Goal: Task Accomplishment & Management: Complete application form

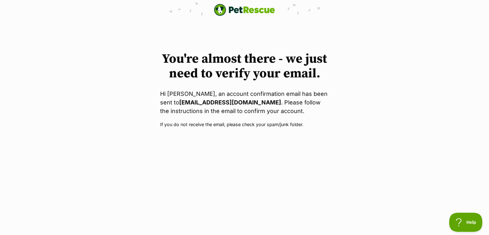
click at [224, 10] on img "PetRescue" at bounding box center [244, 10] width 61 height 12
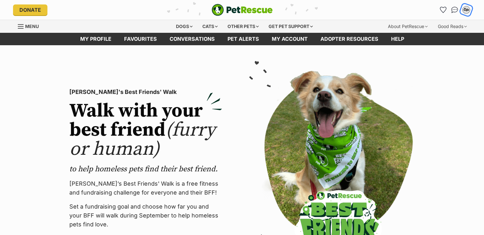
drag, startPoint x: 0, startPoint y: 0, endPoint x: 462, endPoint y: 12, distance: 461.7
click at [462, 12] on button "DP" at bounding box center [465, 9] width 13 height 13
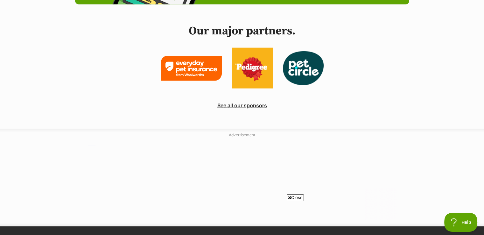
scroll to position [1579, 0]
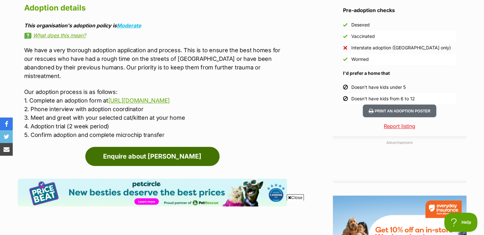
click at [184, 147] on link "Enquire about Tommy" at bounding box center [152, 156] width 134 height 19
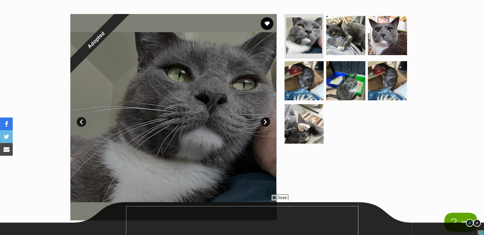
scroll to position [106, 0]
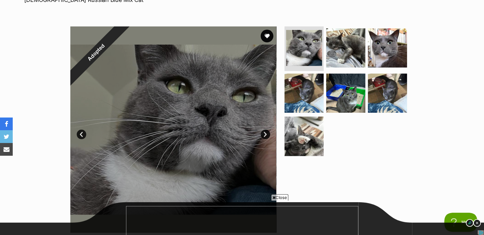
click at [262, 131] on link "Next" at bounding box center [266, 134] width 10 height 10
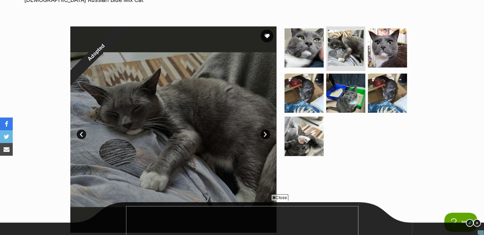
click at [262, 131] on link "Next" at bounding box center [266, 134] width 10 height 10
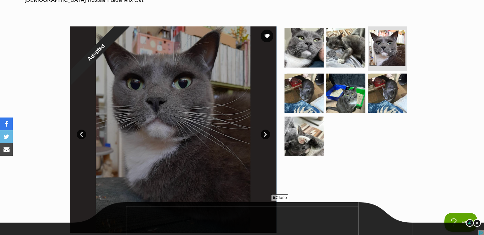
click at [262, 131] on link "Next" at bounding box center [266, 134] width 10 height 10
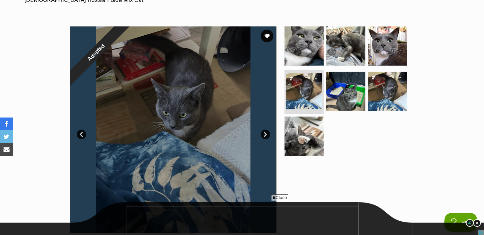
click at [262, 131] on link "Next" at bounding box center [266, 134] width 10 height 10
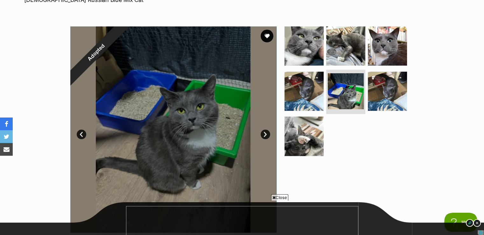
click at [262, 131] on link "Next" at bounding box center [266, 134] width 10 height 10
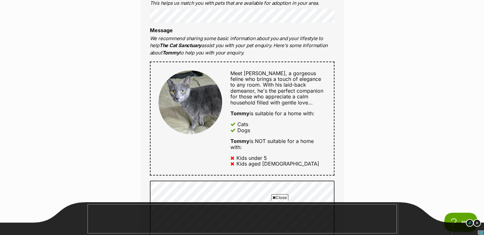
scroll to position [280, 0]
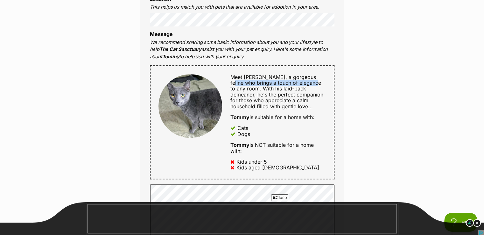
click at [483, 81] on div "Enquire about Tommy Want to increase your chances of a successful enquiry? Upda…" at bounding box center [242, 200] width 484 height 845
click at [384, 80] on div "Enquire about Tommy Want to increase your chances of a successful enquiry? Upda…" at bounding box center [242, 200] width 484 height 845
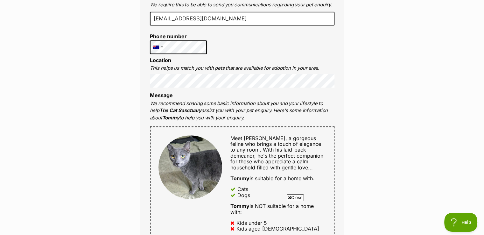
scroll to position [198, 0]
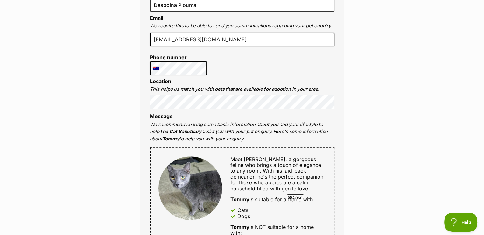
drag, startPoint x: 150, startPoint y: 123, endPoint x: 286, endPoint y: 141, distance: 136.7
click at [286, 141] on p "We recommend sharing some basic information about you and your lifestyle to hel…" at bounding box center [242, 132] width 184 height 22
copy p "We recommend sharing some basic information about you and your lifestyle to hel…"
click at [219, 124] on p "We recommend sharing some basic information about you and your lifestyle to hel…" at bounding box center [242, 132] width 184 height 22
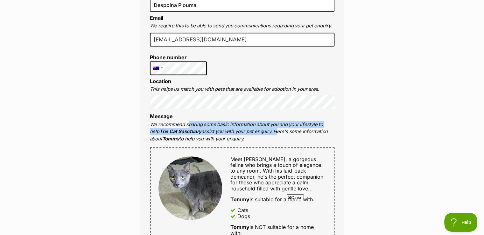
drag, startPoint x: 187, startPoint y: 123, endPoint x: 265, endPoint y: 129, distance: 78.1
click at [265, 129] on p "We recommend sharing some basic information about you and your lifestyle to hel…" at bounding box center [242, 132] width 184 height 22
copy p "sharing some basic information about you and your lifestyle to help The Cat San…"
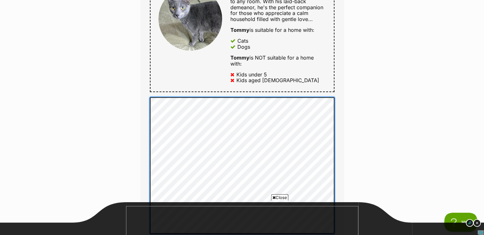
scroll to position [0, 0]
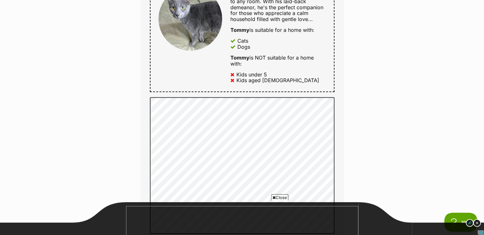
drag, startPoint x: 487, startPoint y: 83, endPoint x: 302, endPoint y: 94, distance: 185.8
click at [302, 94] on div "Full name Despoina Plouma Email We require this to be able to send you communic…" at bounding box center [242, 51] width 204 height 484
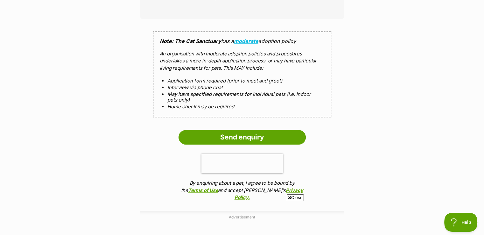
scroll to position [622, 0]
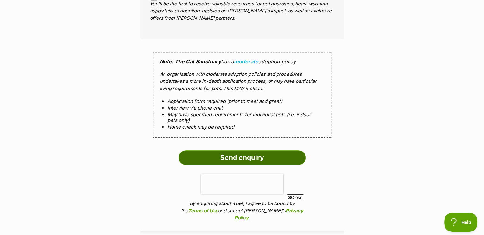
click at [265, 157] on input "Send enquiry" at bounding box center [241, 157] width 127 height 15
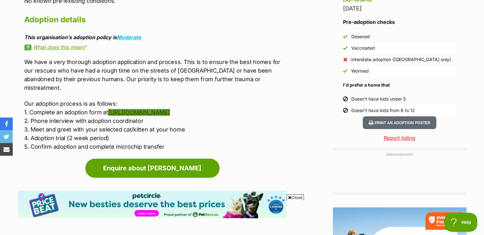
click at [170, 109] on link "https://form.jotform.com/210689154188060" at bounding box center [139, 112] width 62 height 7
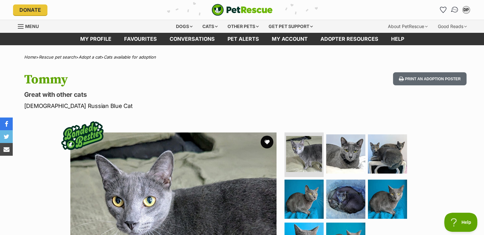
click at [456, 10] on img "Conversations" at bounding box center [454, 10] width 9 height 8
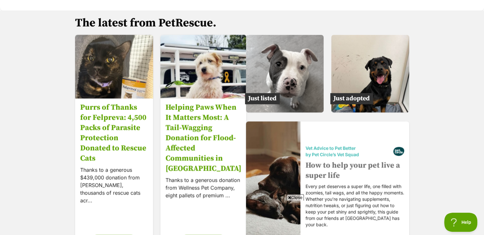
scroll to position [969, 0]
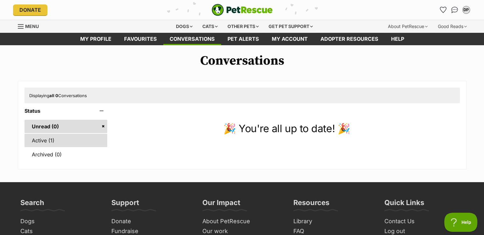
click at [51, 138] on link "Active (1)" at bounding box center [65, 140] width 83 height 13
